Goal: Task Accomplishment & Management: Manage account settings

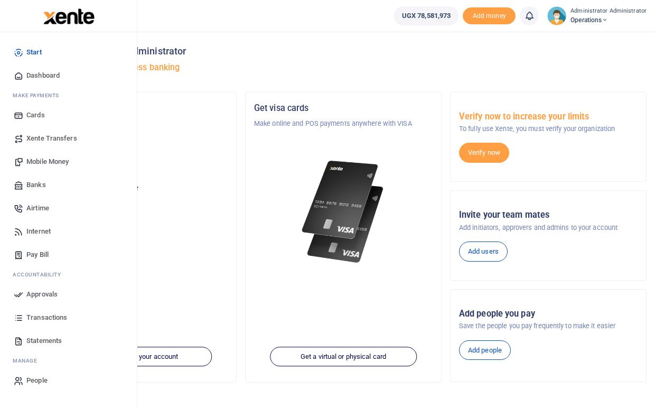
click at [39, 316] on span "Transactions" at bounding box center [46, 317] width 41 height 11
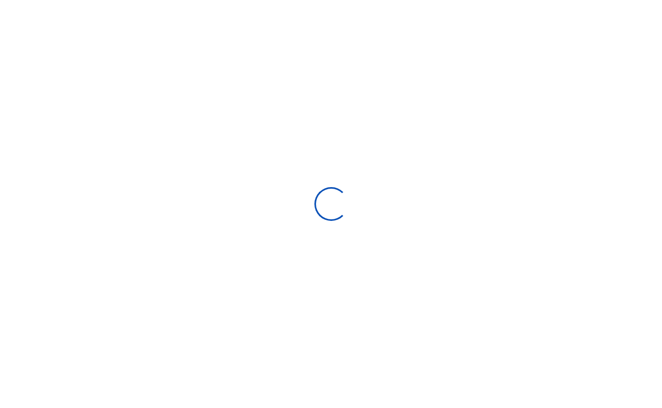
select select
type input "[DATE] - [DATE]"
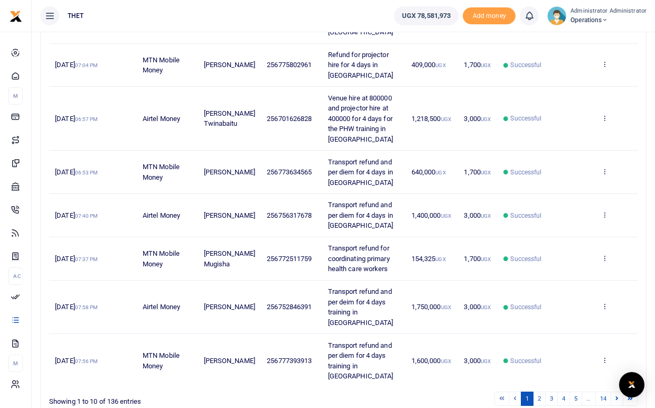
scroll to position [346, 0]
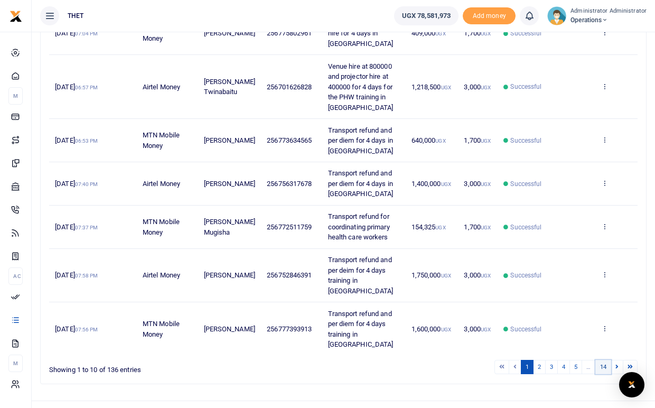
click at [603, 359] on link "14" at bounding box center [603, 366] width 16 height 14
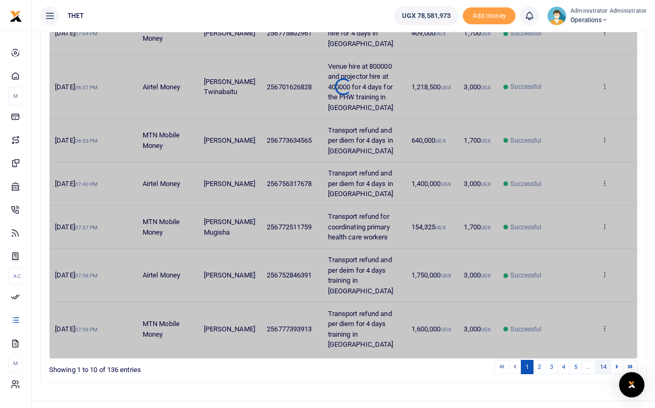
scroll to position [90, 0]
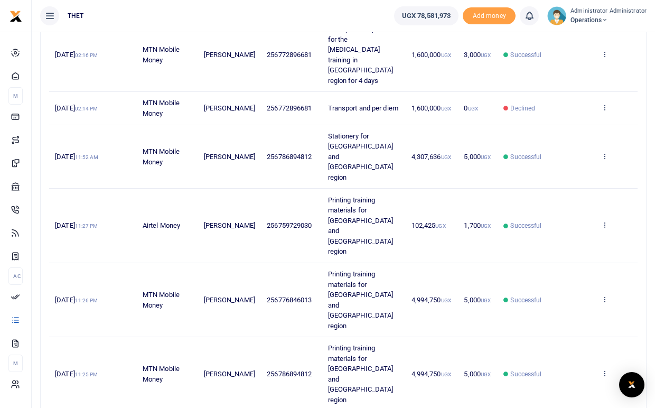
scroll to position [252, 0]
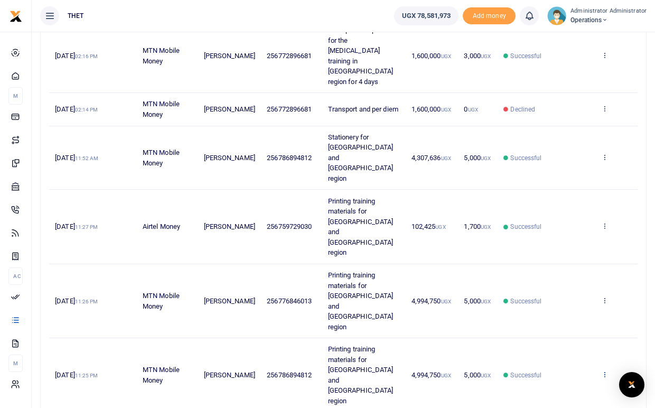
click at [604, 370] on icon at bounding box center [604, 373] width 7 height 7
click at [576, 241] on link "View details" at bounding box center [565, 242] width 83 height 15
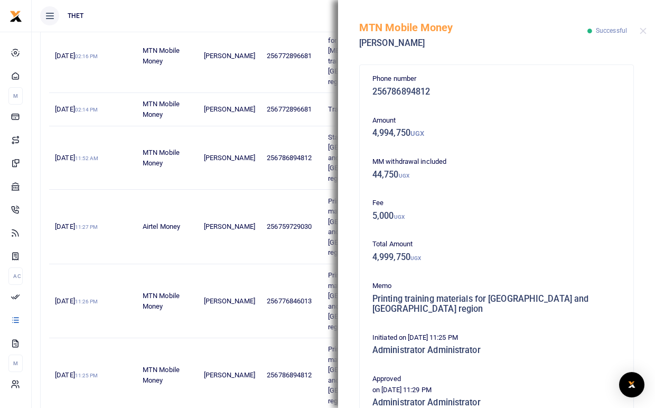
click at [643, 35] on div "MTN Mobile Money Ivan Katabazi Successful" at bounding box center [496, 29] width 317 height 59
click at [643, 30] on button "Close" at bounding box center [642, 30] width 7 height 7
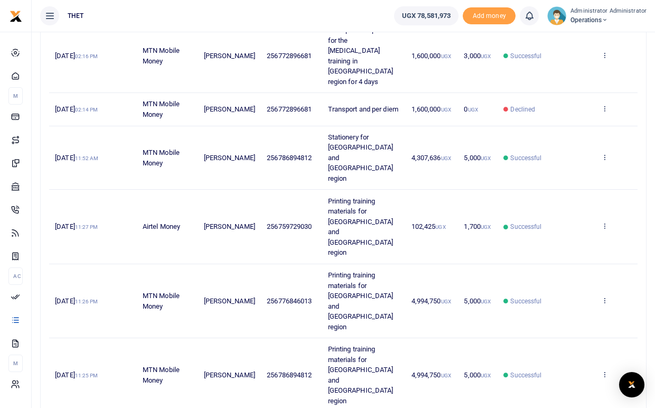
click at [427, 371] on span "4,994,750 UGX" at bounding box center [431, 375] width 40 height 8
click at [604, 370] on icon at bounding box center [604, 373] width 7 height 7
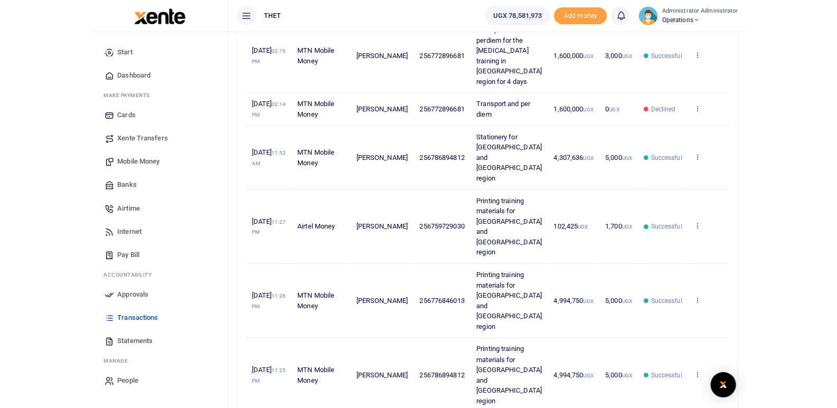
scroll to position [212, 0]
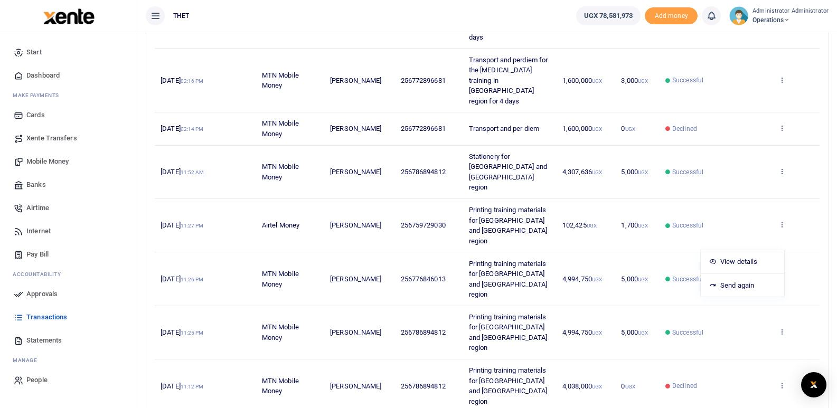
click at [35, 342] on span "Statements" at bounding box center [43, 340] width 35 height 11
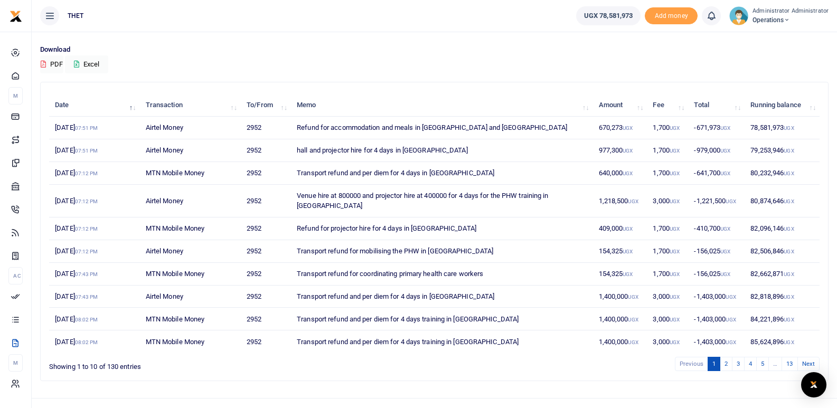
scroll to position [78, 0]
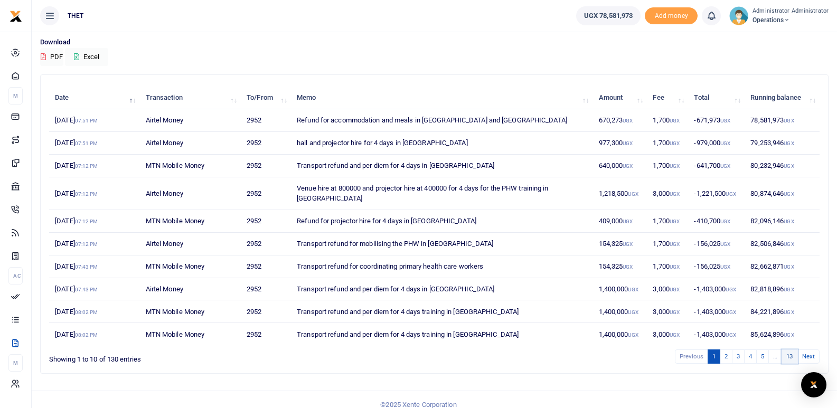
click at [789, 349] on link "13" at bounding box center [789, 356] width 16 height 14
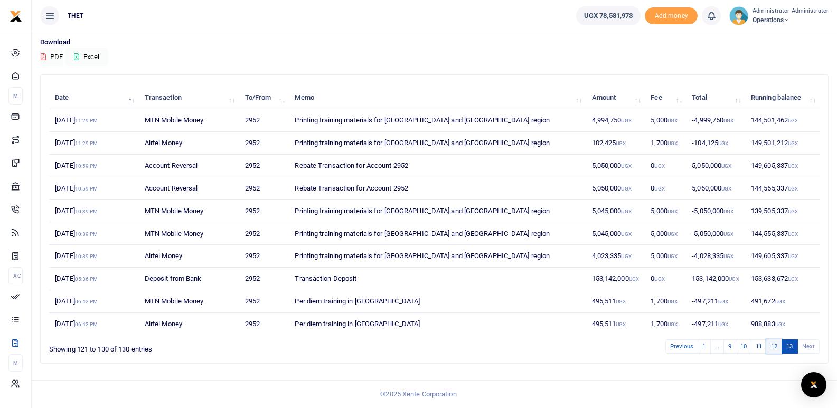
click at [771, 347] on link "12" at bounding box center [774, 346] width 16 height 14
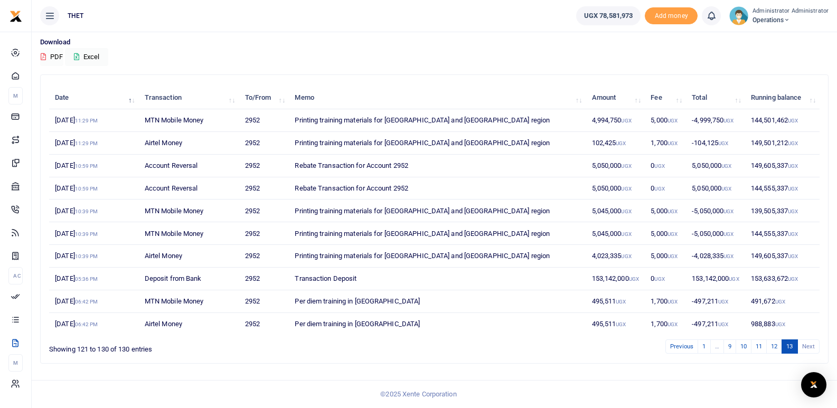
click at [56, 56] on button "PDF" at bounding box center [51, 57] width 23 height 18
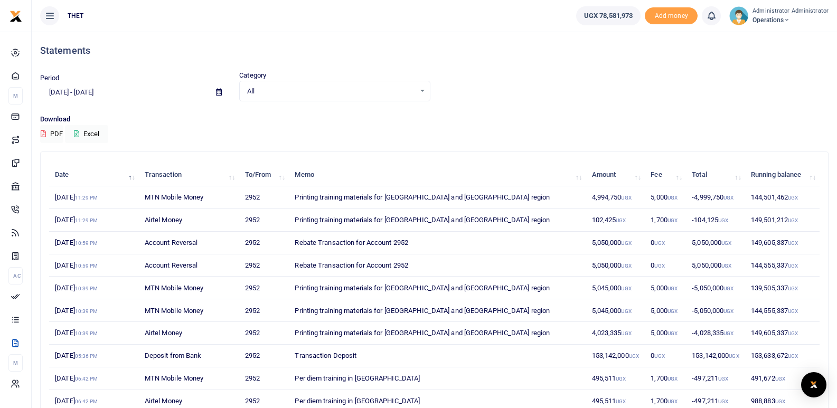
scroll to position [0, 0]
click at [72, 95] on input "[DATE] - [DATE]" at bounding box center [123, 93] width 167 height 18
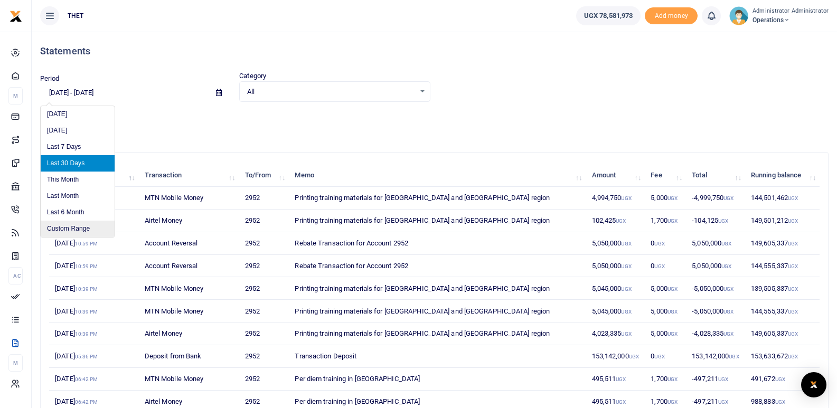
click at [74, 226] on li "Custom Range" at bounding box center [78, 229] width 74 height 16
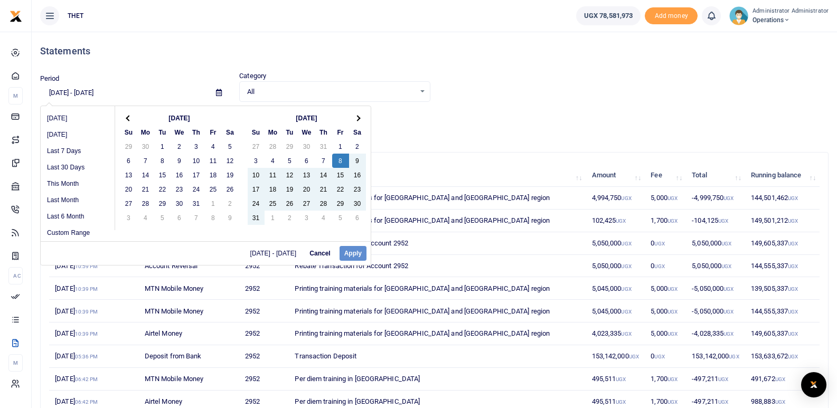
click at [353, 254] on div "07/21/2025 - 08/19/2025 Cancel Apply" at bounding box center [206, 253] width 330 height 24
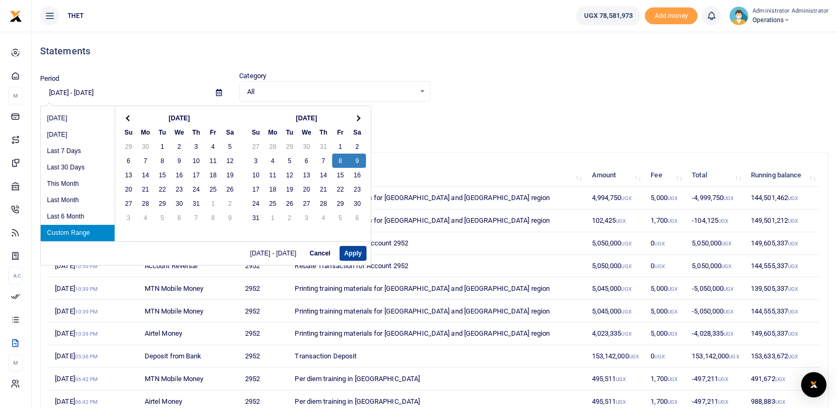
click at [353, 253] on button "Apply" at bounding box center [352, 253] width 27 height 15
type input "08/08/2025 - 08/09/2025"
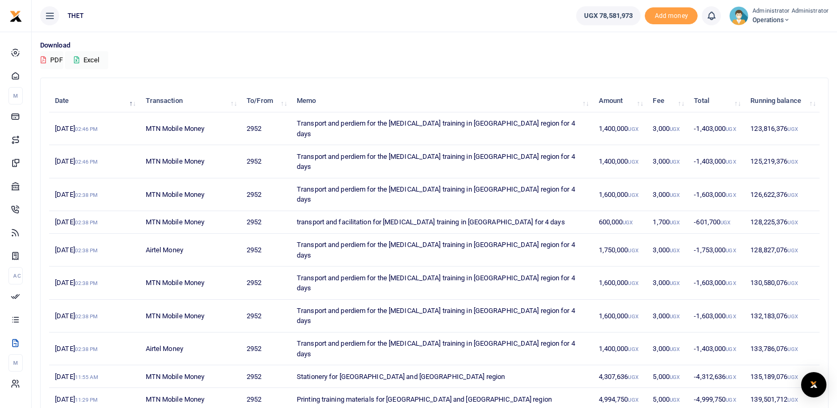
scroll to position [78, 0]
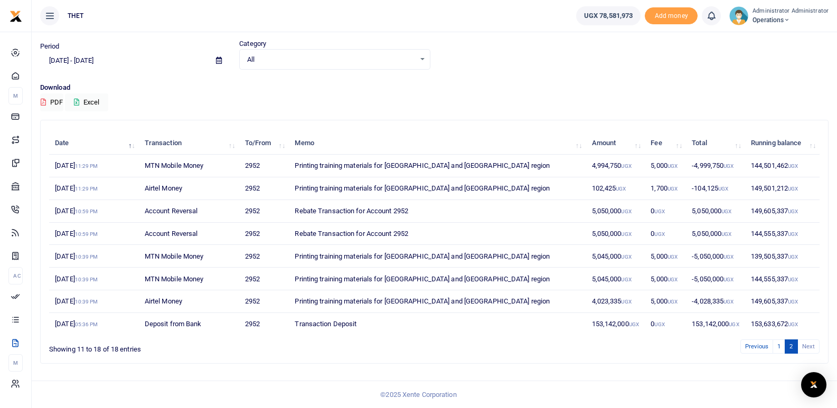
scroll to position [32, 0]
click at [779, 344] on link "1" at bounding box center [778, 346] width 13 height 14
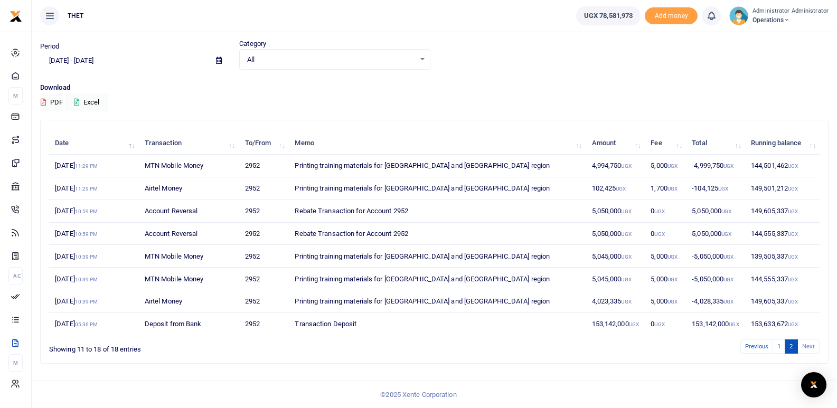
click at [362, 81] on div "Period 08/08/2025 - 08/09/2025 Category All Select an option... All Credit Debi…" at bounding box center [434, 61] width 797 height 44
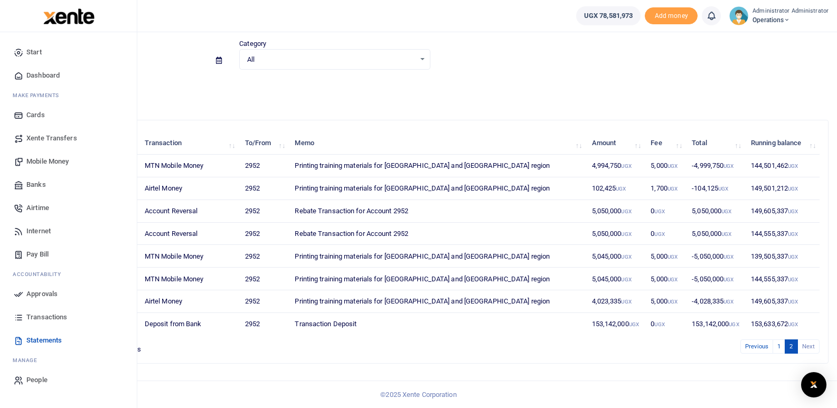
click at [34, 315] on span "Transactions" at bounding box center [46, 317] width 41 height 11
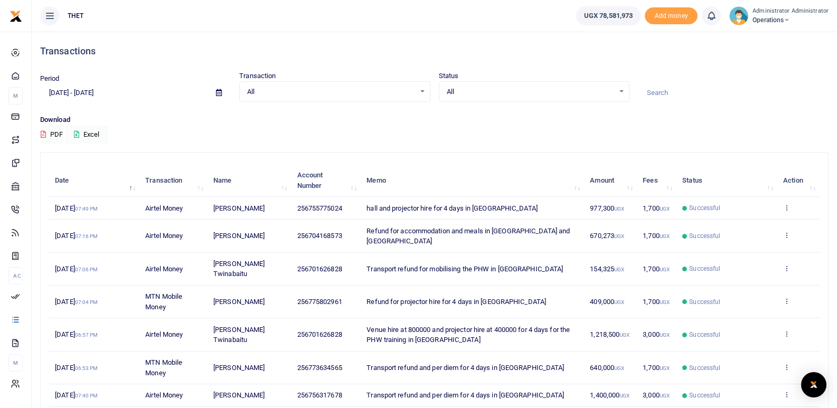
click at [62, 93] on input "[DATE] - [DATE]" at bounding box center [123, 93] width 167 height 18
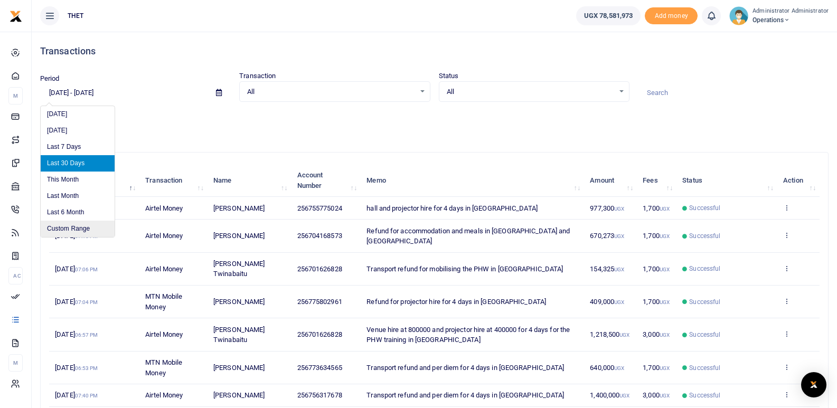
click at [68, 227] on li "Custom Range" at bounding box center [78, 229] width 74 height 16
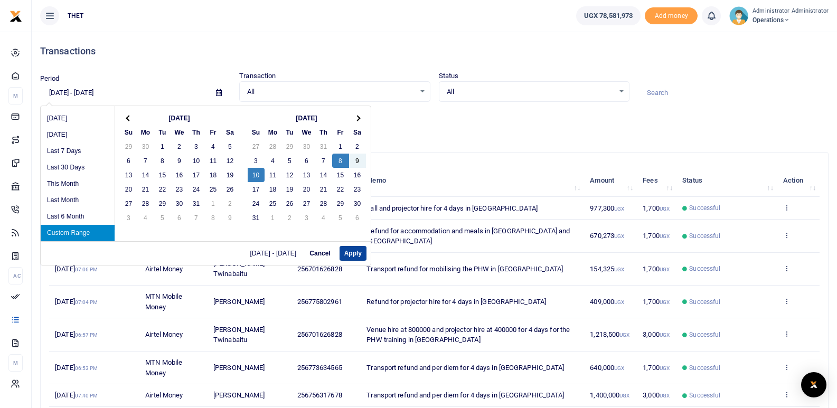
click at [356, 252] on button "Apply" at bounding box center [352, 253] width 27 height 15
type input "[DATE] - [DATE]"
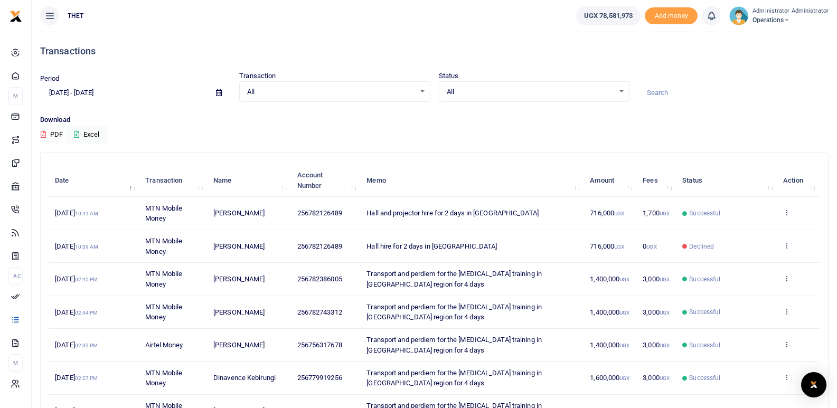
click at [57, 130] on button "PDF" at bounding box center [51, 135] width 23 height 18
